Goal: Find specific page/section

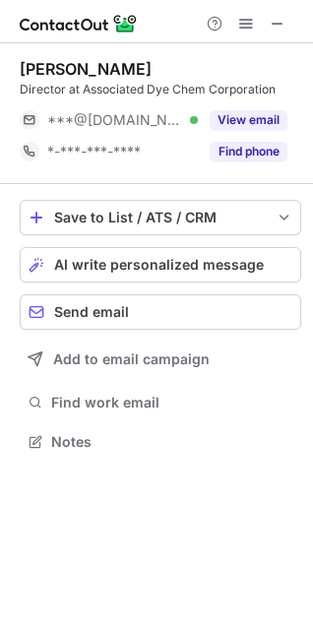
scroll to position [428, 313]
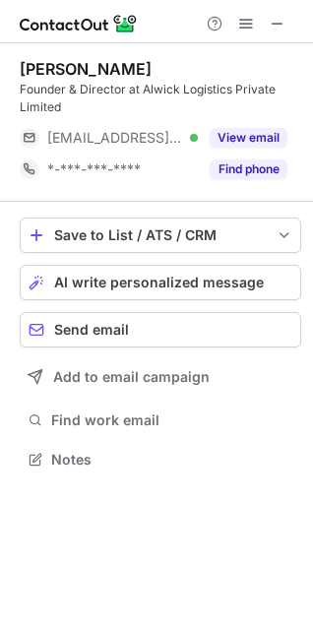
scroll to position [445, 313]
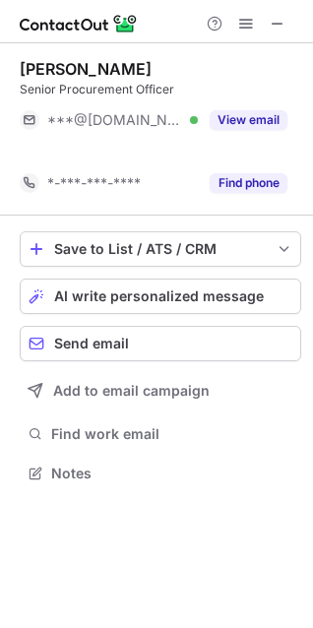
scroll to position [428, 313]
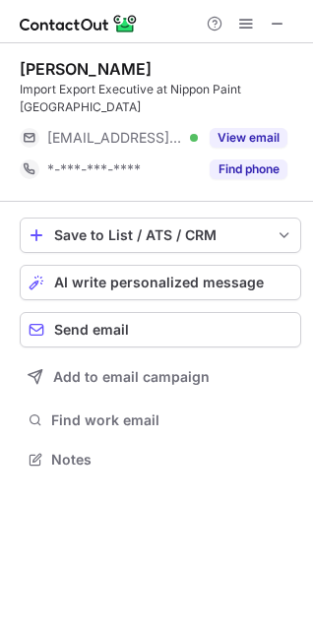
scroll to position [10, 9]
